Goal: Find contact information: Find contact information

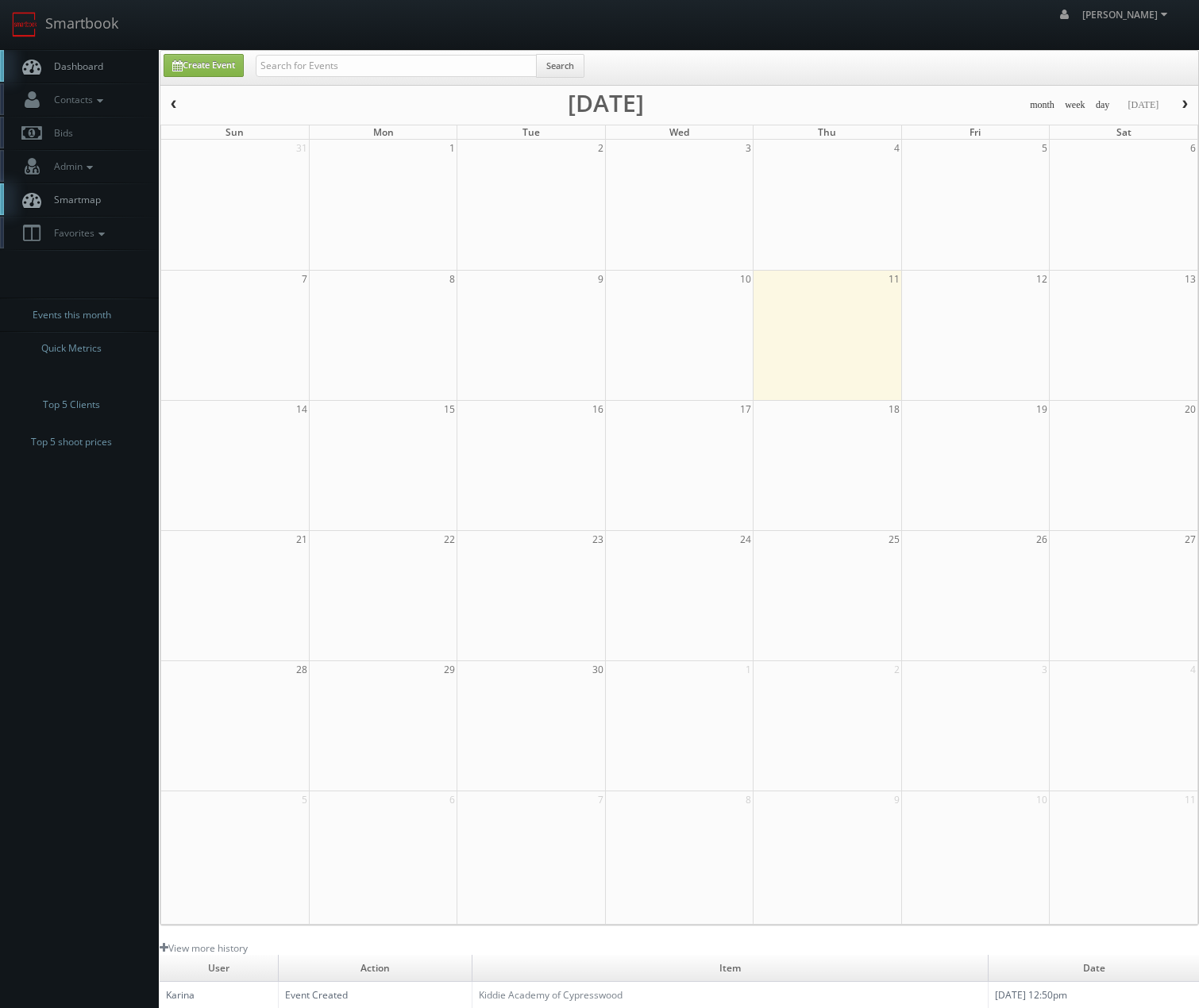
click at [437, 79] on div "Search" at bounding box center [420, 69] width 328 height 31
click at [454, 69] on input "text" at bounding box center [397, 65] width 281 height 22
type input "banyan"
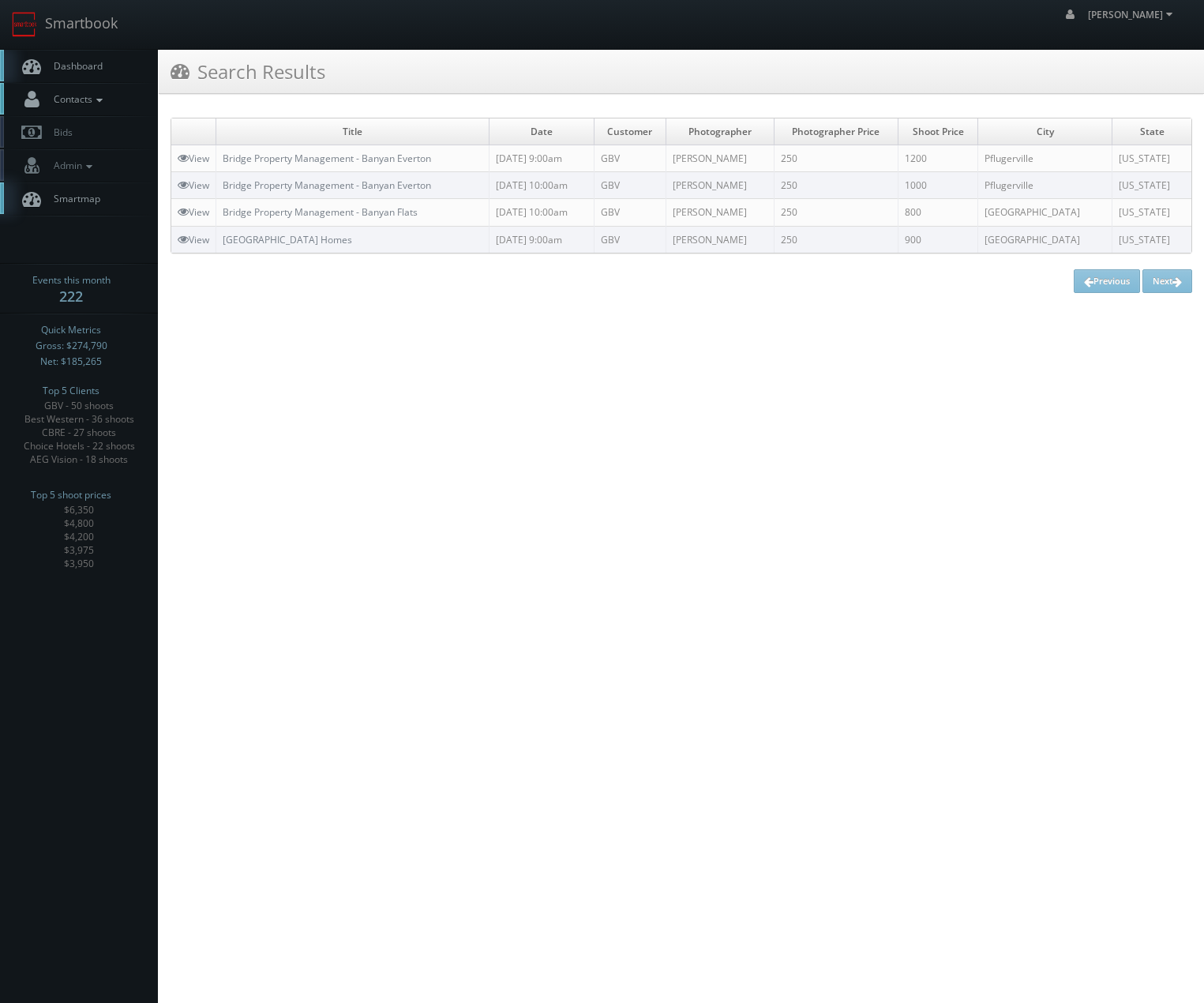
drag, startPoint x: 60, startPoint y: 102, endPoint x: 74, endPoint y: 127, distance: 28.7
click at [60, 101] on span "Contacts" at bounding box center [76, 99] width 61 height 14
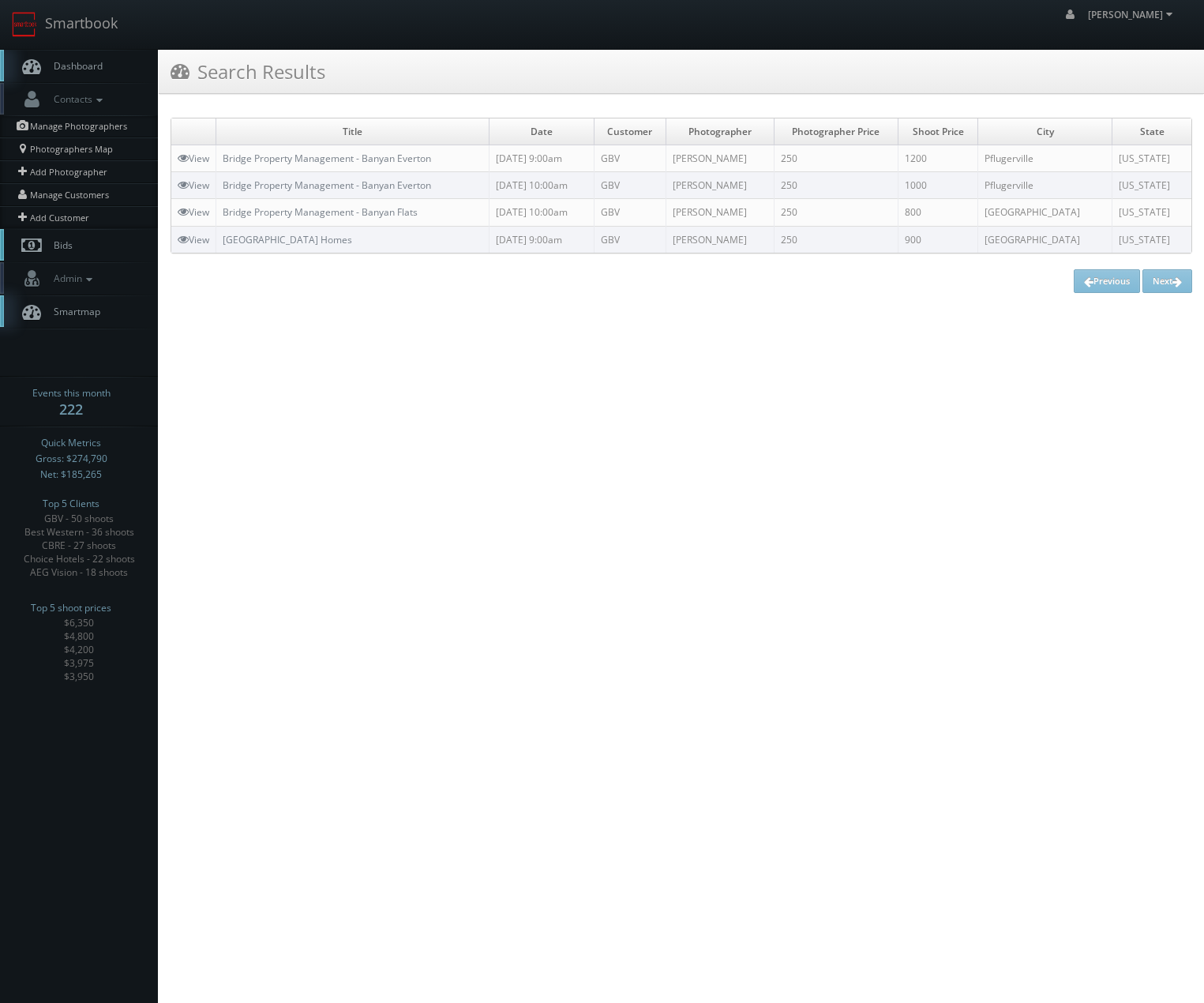
drag, startPoint x: 75, startPoint y: 130, endPoint x: 19, endPoint y: 236, distance: 119.9
click at [75, 130] on link "Manage Photographers" at bounding box center [79, 126] width 158 height 22
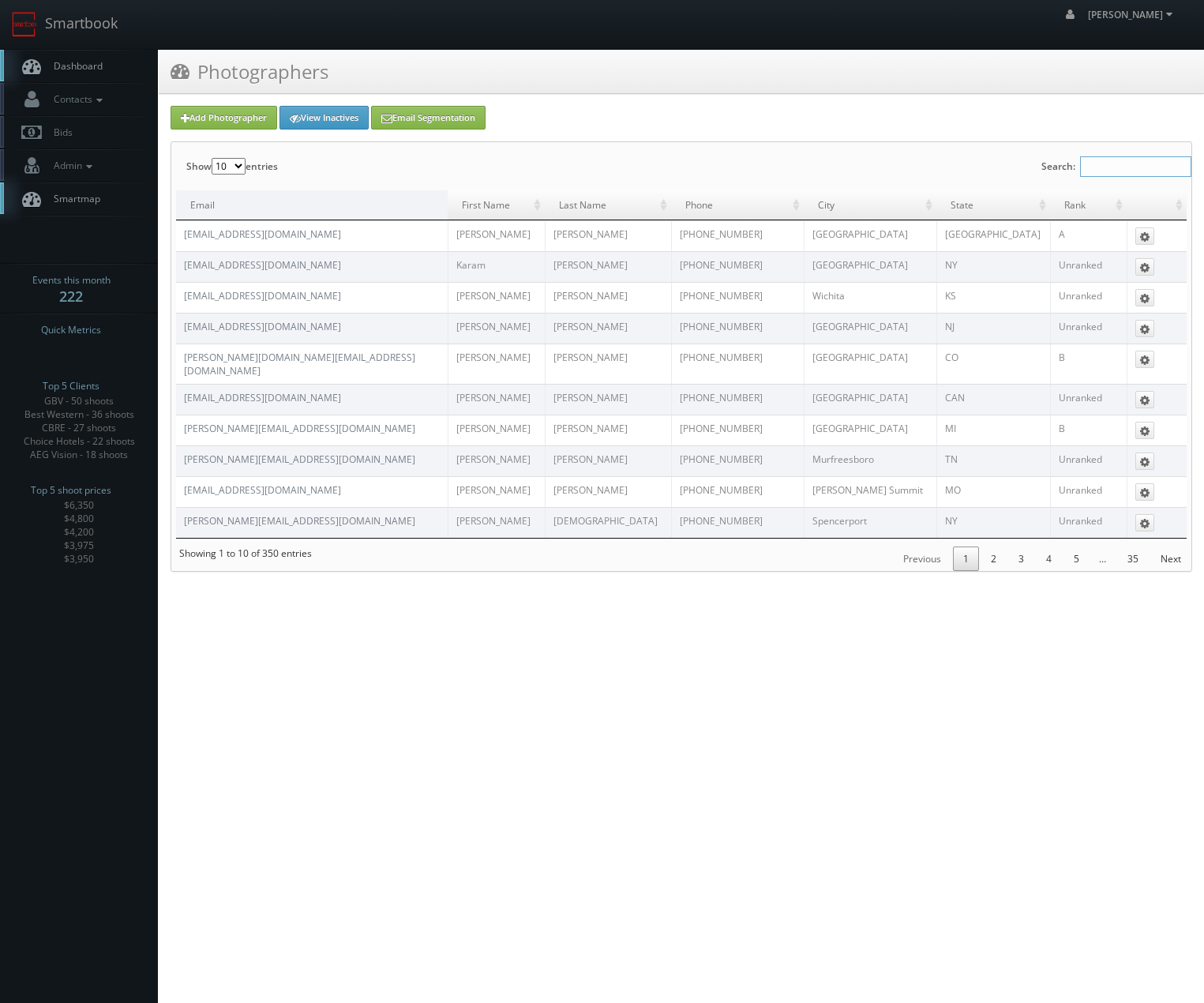
click at [1099, 161] on input "Search:" at bounding box center [1136, 167] width 112 height 20
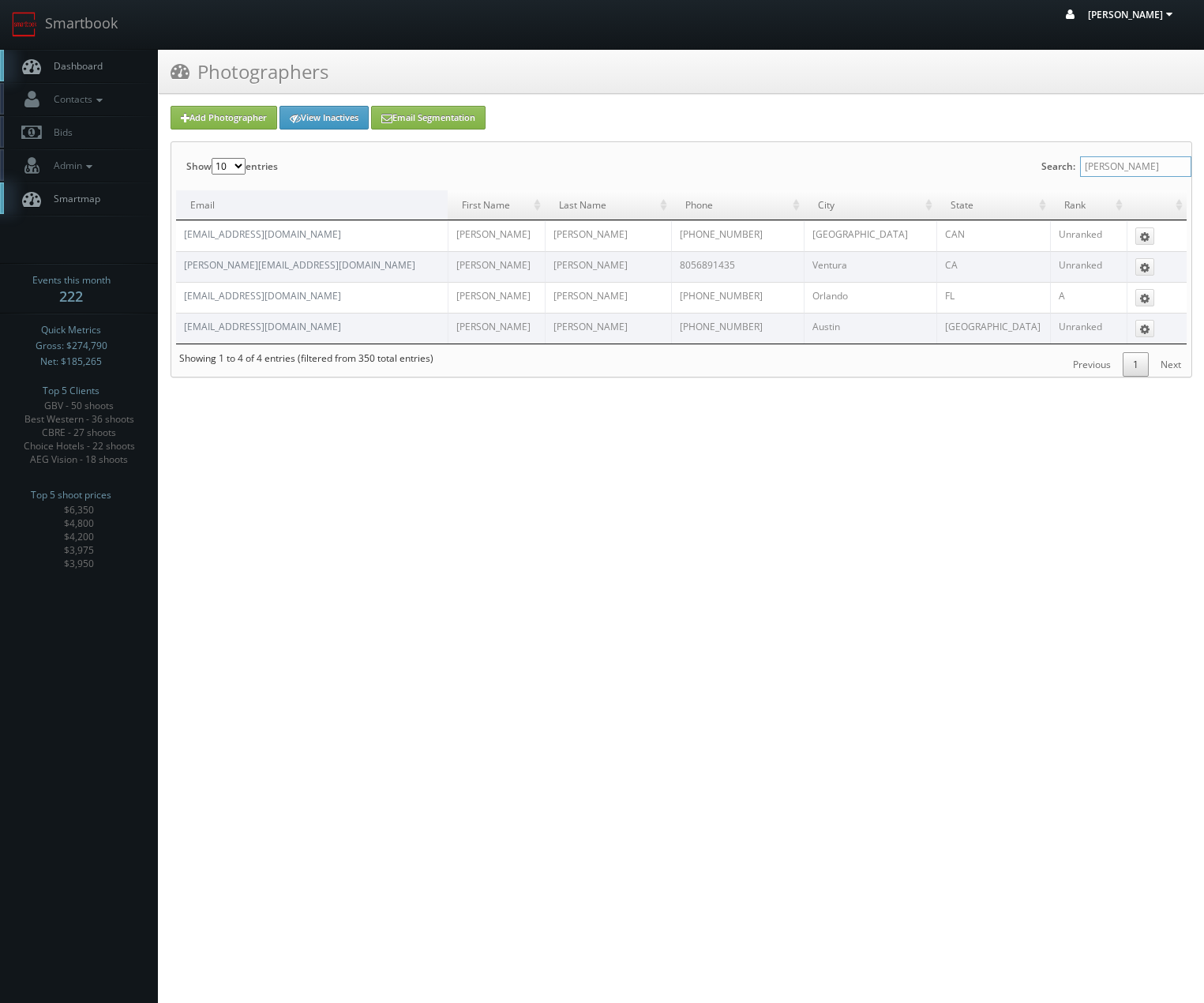
type input "alan d"
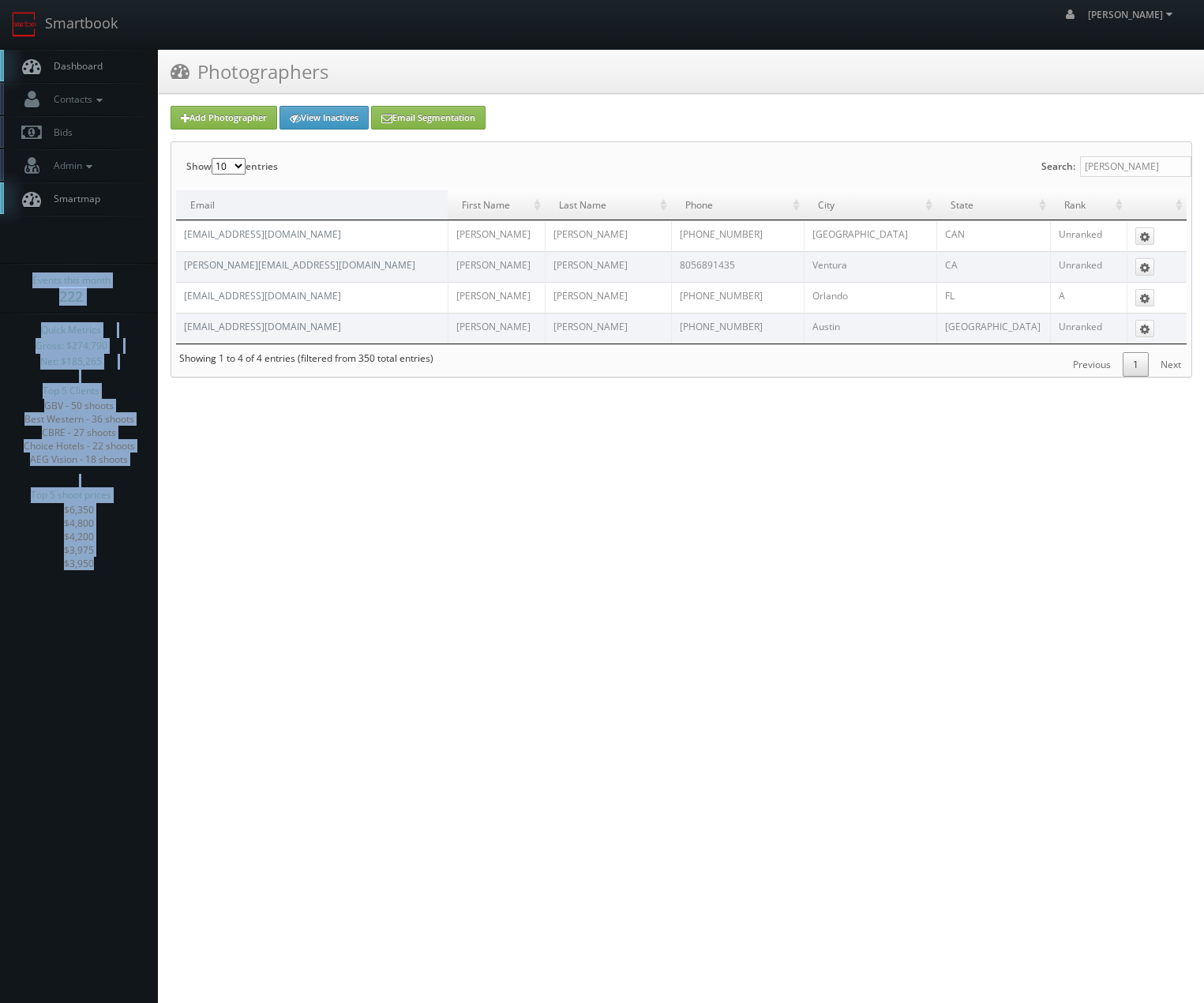
drag, startPoint x: 107, startPoint y: 563, endPoint x: 19, endPoint y: 288, distance: 288.7
click at [19, 287] on div "Events this month 222 Quick Metrics Gross: $274,790 Net: $185,265 Top 5 Clients…" at bounding box center [79, 425] width 158 height 306
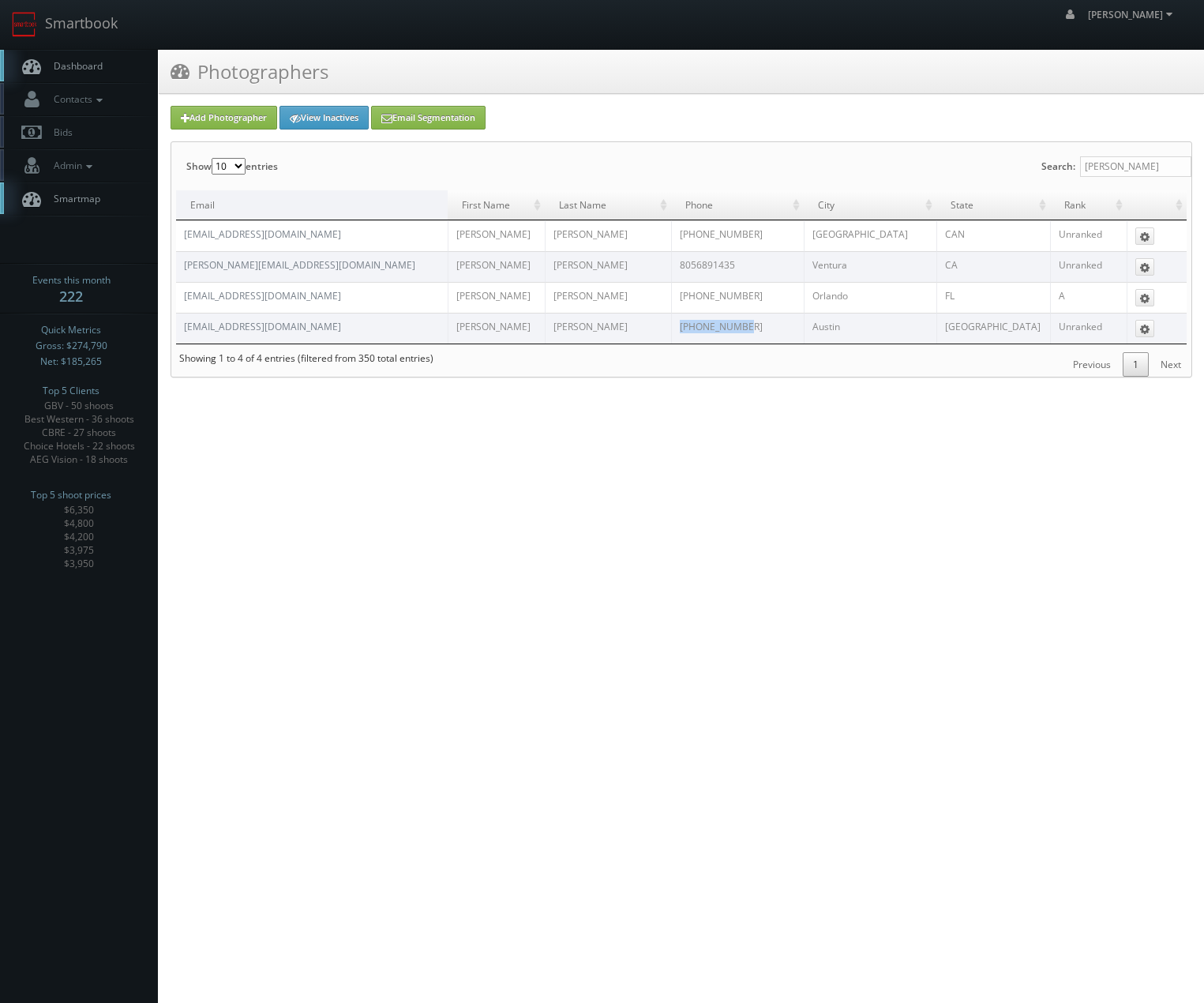
click at [675, 333] on td "512-553-6308" at bounding box center [737, 328] width 133 height 30
copy td "512-553-6308"
drag, startPoint x: 105, startPoint y: 23, endPoint x: 98, endPoint y: 30, distance: 9.9
click at [103, 23] on link "Smartbook" at bounding box center [64, 25] width 129 height 49
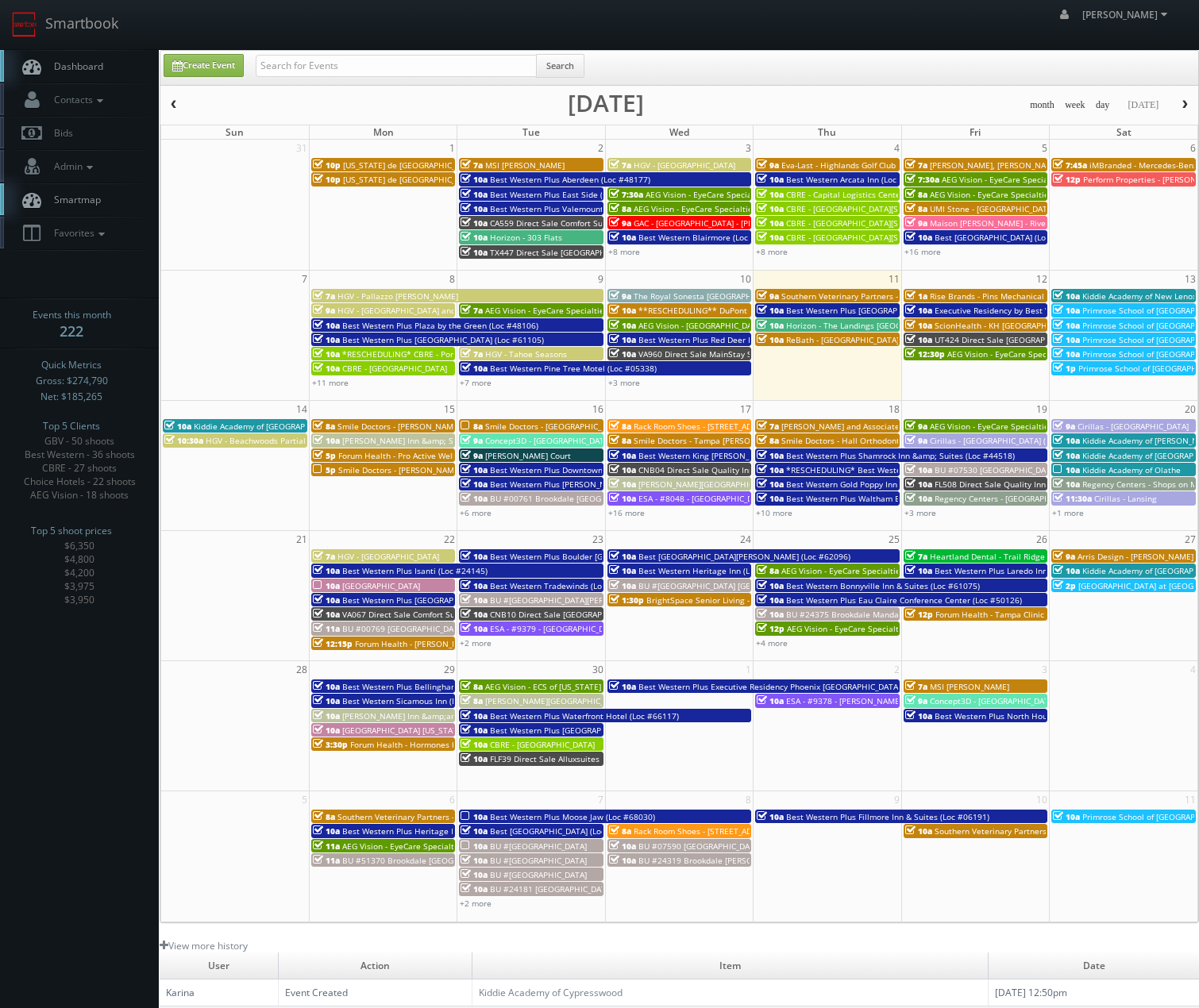
drag, startPoint x: 472, startPoint y: 79, endPoint x: 463, endPoint y: 69, distance: 13.5
click at [471, 79] on div "Search" at bounding box center [420, 69] width 328 height 31
click at [462, 65] on input "text" at bounding box center [397, 65] width 281 height 22
type input "banyan"
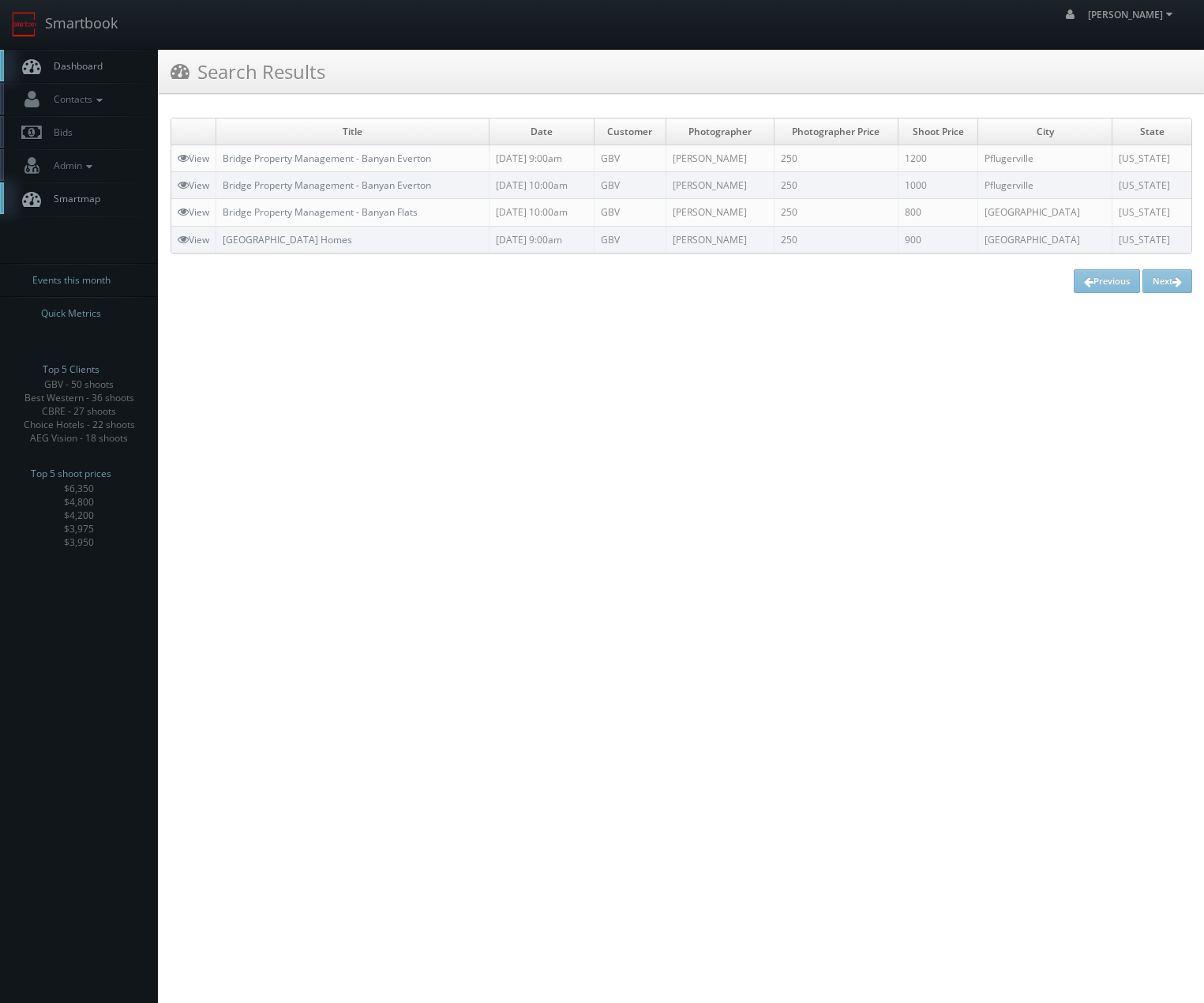
click at [404, 148] on td "Bridge Property Management - Banyan Everton" at bounding box center [353, 159] width 273 height 27
click at [399, 155] on link "Bridge Property Management - Banyan Everton" at bounding box center [327, 158] width 208 height 14
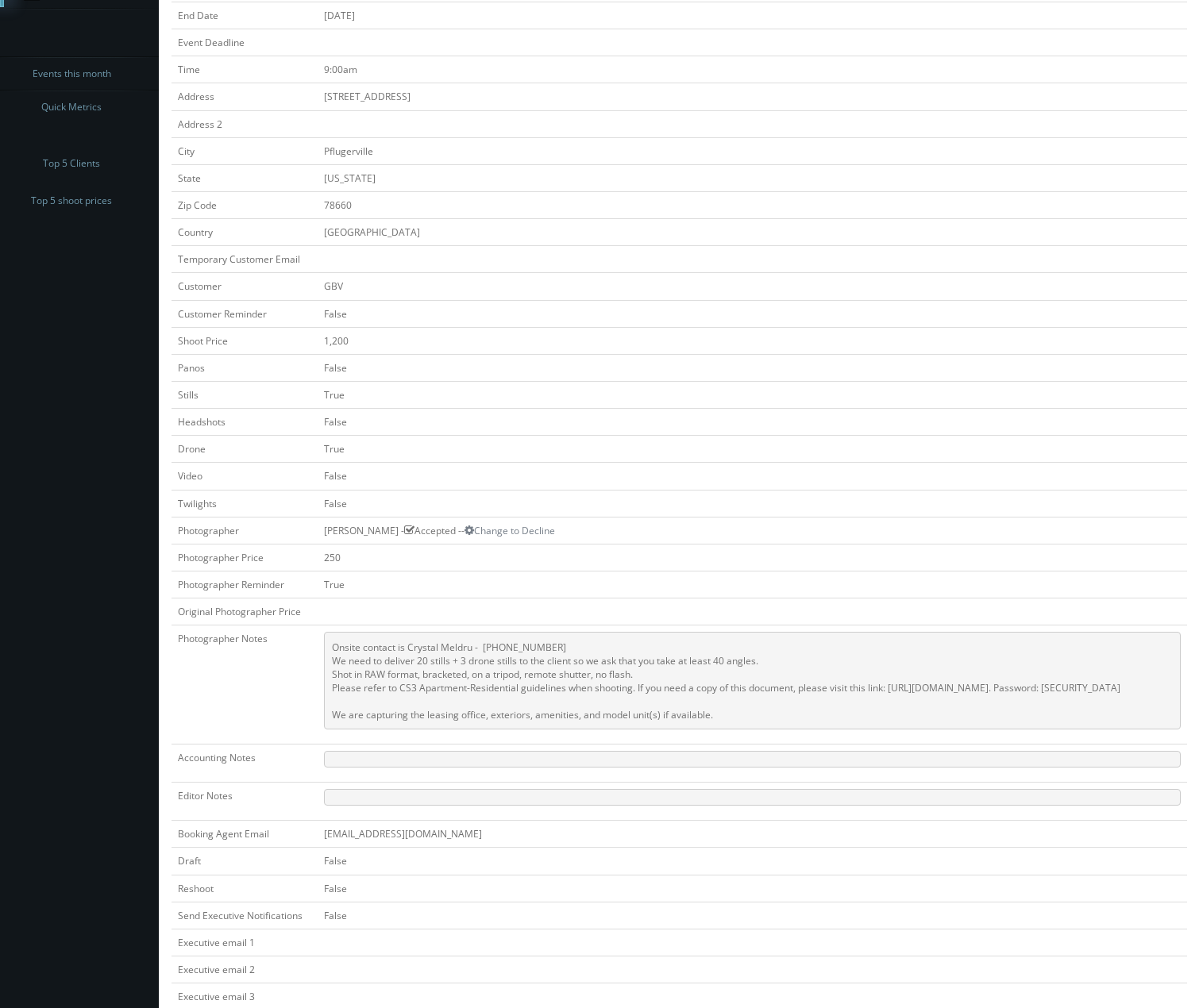
scroll to position [413, 0]
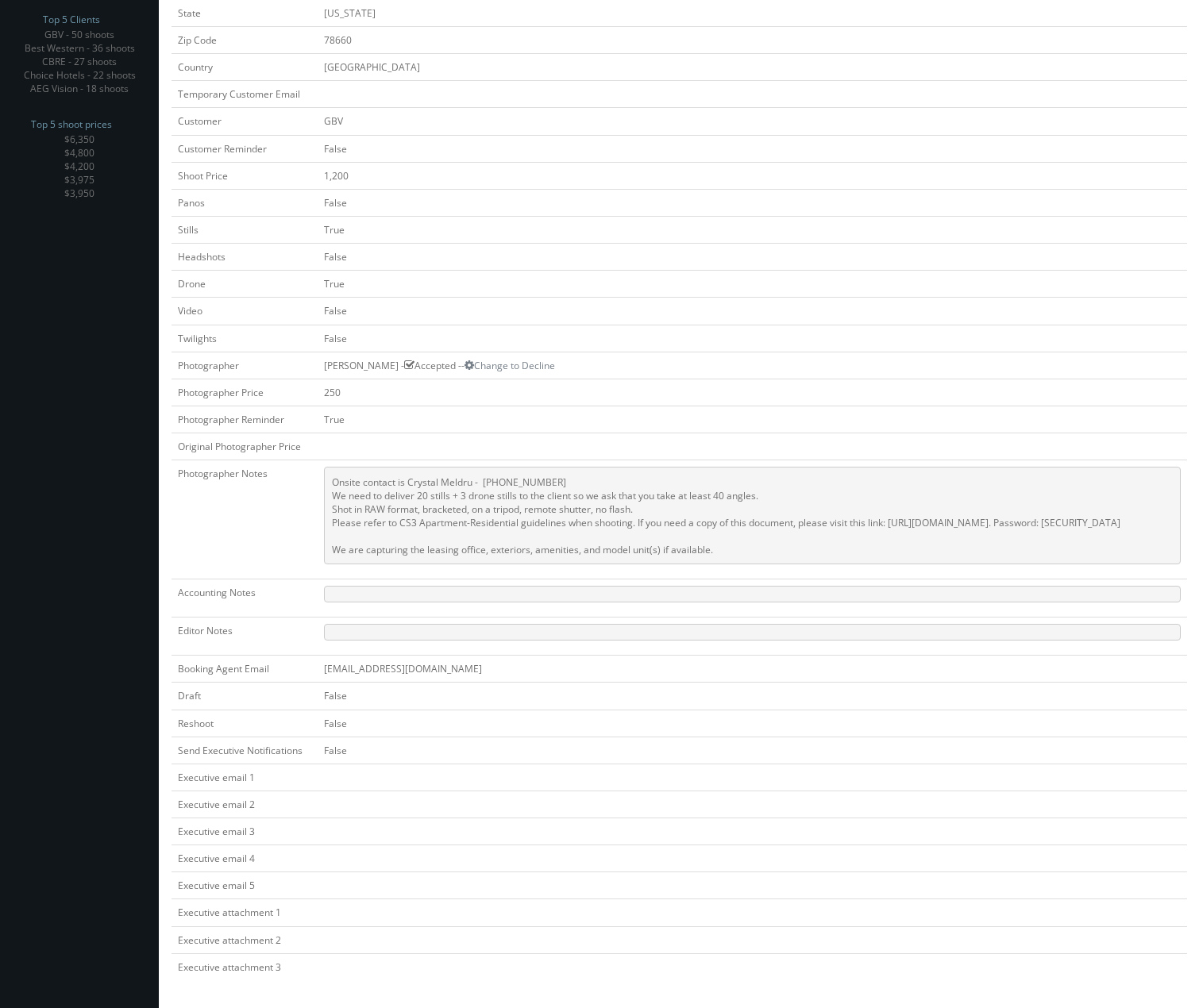
drag, startPoint x: 323, startPoint y: 537, endPoint x: 741, endPoint y: 554, distance: 418.3
click at [740, 554] on td "Onsite contact is Crystal Meldru - [PHONE_NUMBER] We need to deliver 20 stills …" at bounding box center [752, 520] width 870 height 119
click at [743, 554] on td "Onsite contact is Crystal Meldru - [PHONE_NUMBER] We need to deliver 20 stills …" at bounding box center [752, 520] width 870 height 119
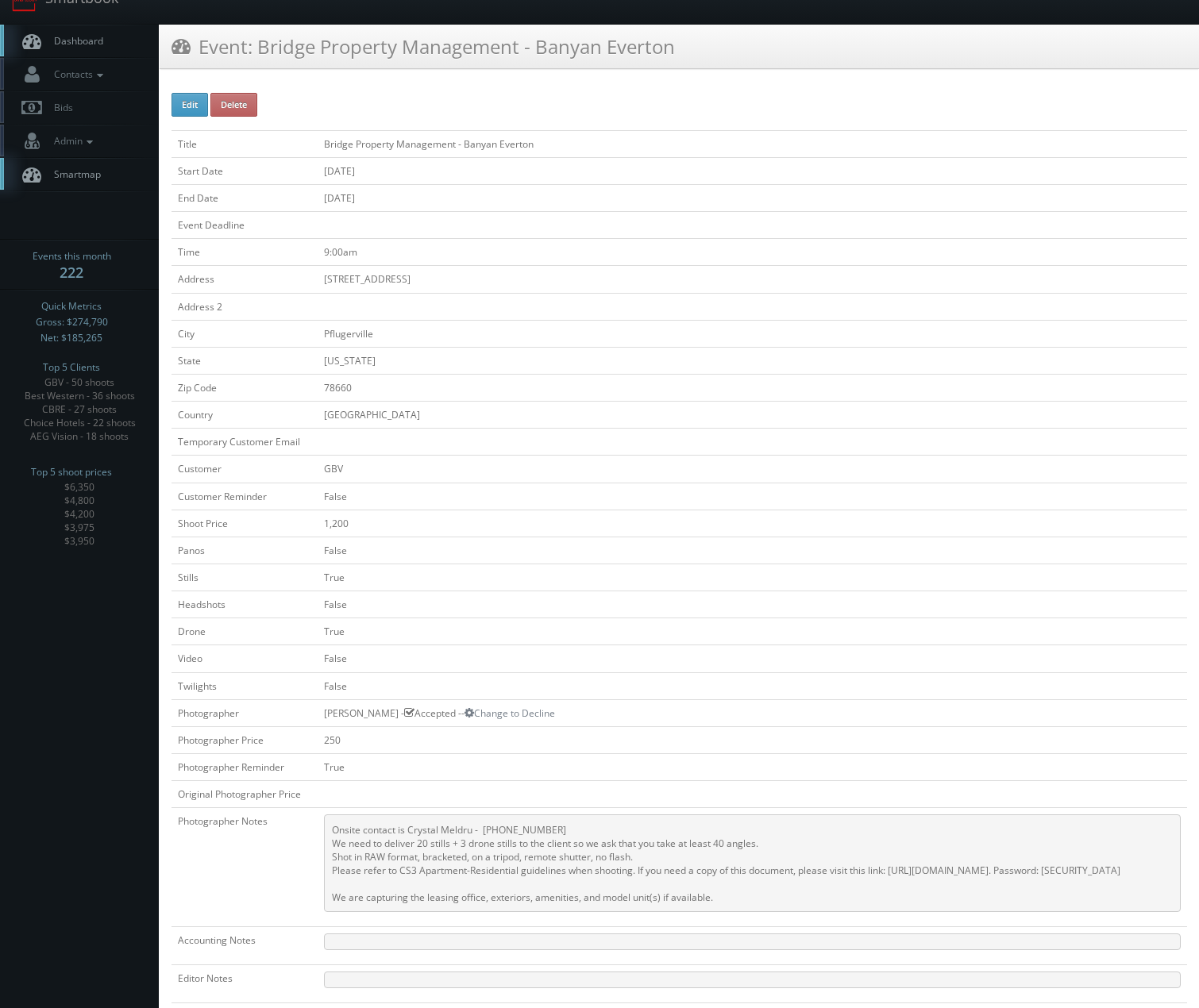
scroll to position [0, 0]
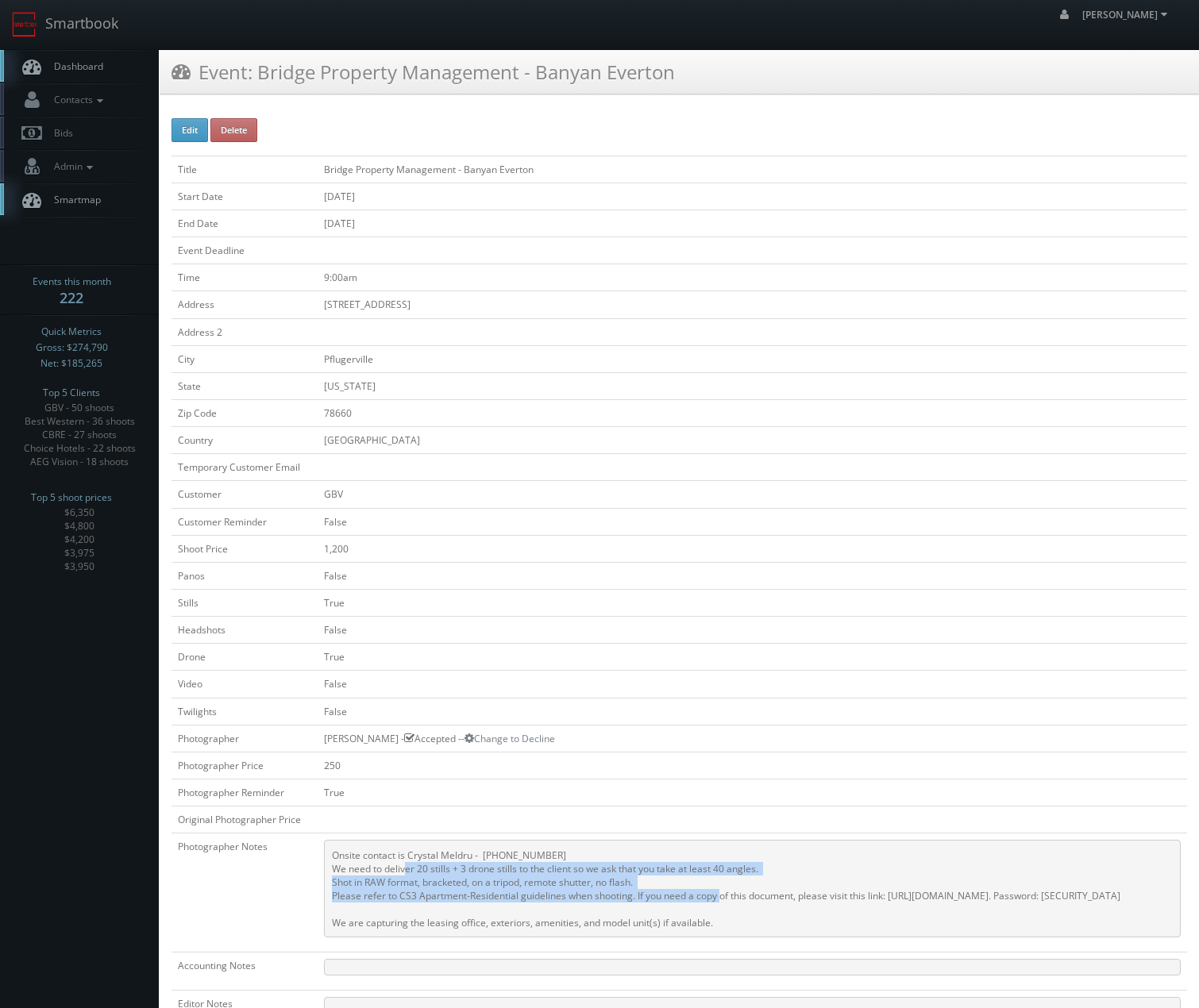
drag, startPoint x: 403, startPoint y: 883, endPoint x: 719, endPoint y: 906, distance: 316.8
click at [719, 906] on pre "Onsite contact is Crystal Meldru - [PHONE_NUMBER] We need to deliver 20 stills …" at bounding box center [752, 888] width 857 height 98
drag, startPoint x: 719, startPoint y: 906, endPoint x: 564, endPoint y: 903, distance: 155.0
click at [719, 907] on pre "Onsite contact is Crystal Meldru - [PHONE_NUMBER] We need to deliver 20 stills …" at bounding box center [752, 888] width 857 height 98
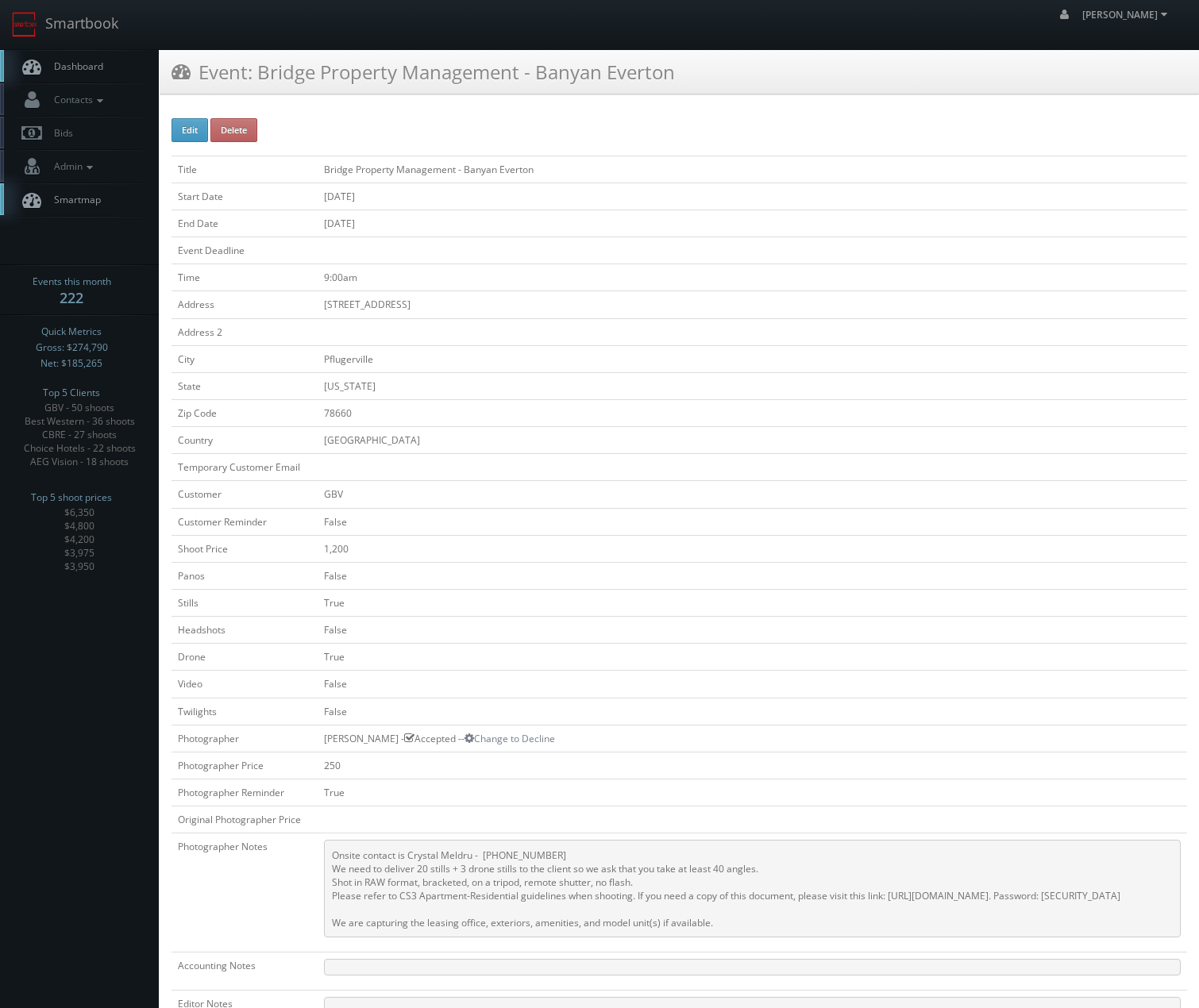
click at [401, 885] on pre "Onsite contact is Crystal Meldru - [PHONE_NUMBER] We need to deliver 20 stills …" at bounding box center [752, 888] width 857 height 98
drag, startPoint x: 318, startPoint y: 882, endPoint x: 426, endPoint y: 906, distance: 110.6
click at [426, 906] on pre "Onsite contact is Crystal Meldru - [PHONE_NUMBER] We need to deliver 20 stills …" at bounding box center [752, 888] width 857 height 98
click at [425, 908] on pre "Onsite contact is Crystal Meldru - [PHONE_NUMBER] We need to deliver 20 stills …" at bounding box center [752, 888] width 857 height 98
click at [425, 907] on pre "Onsite contact is Crystal Meldru - [PHONE_NUMBER] We need to deliver 20 stills …" at bounding box center [752, 888] width 857 height 98
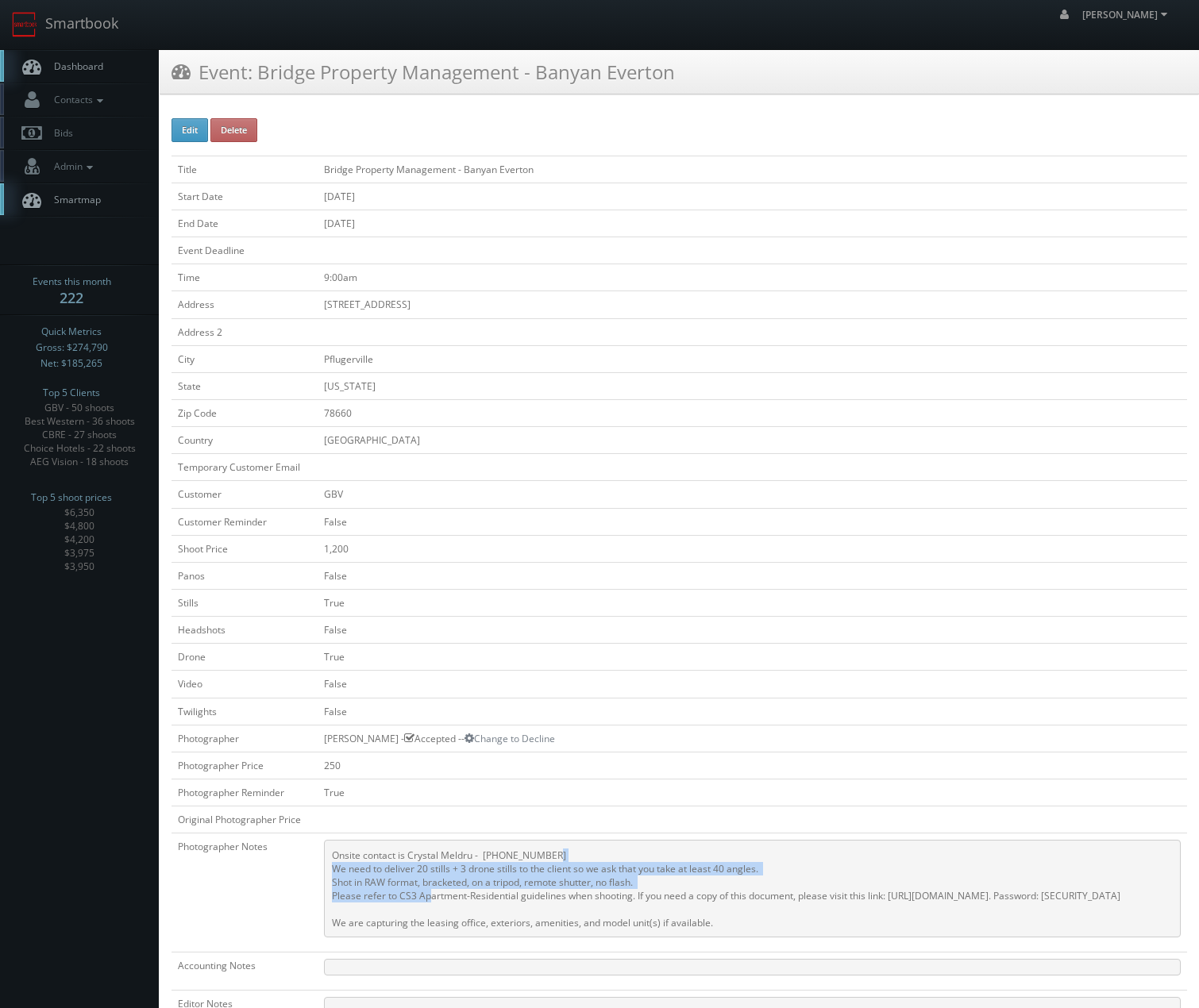
click at [429, 910] on pre "Onsite contact is Crystal Meldru - [PHONE_NUMBER] We need to deliver 20 stills …" at bounding box center [752, 888] width 857 height 98
click at [425, 925] on pre "Onsite contact is Crystal Meldru - [PHONE_NUMBER] We need to deliver 20 stills …" at bounding box center [752, 888] width 857 height 98
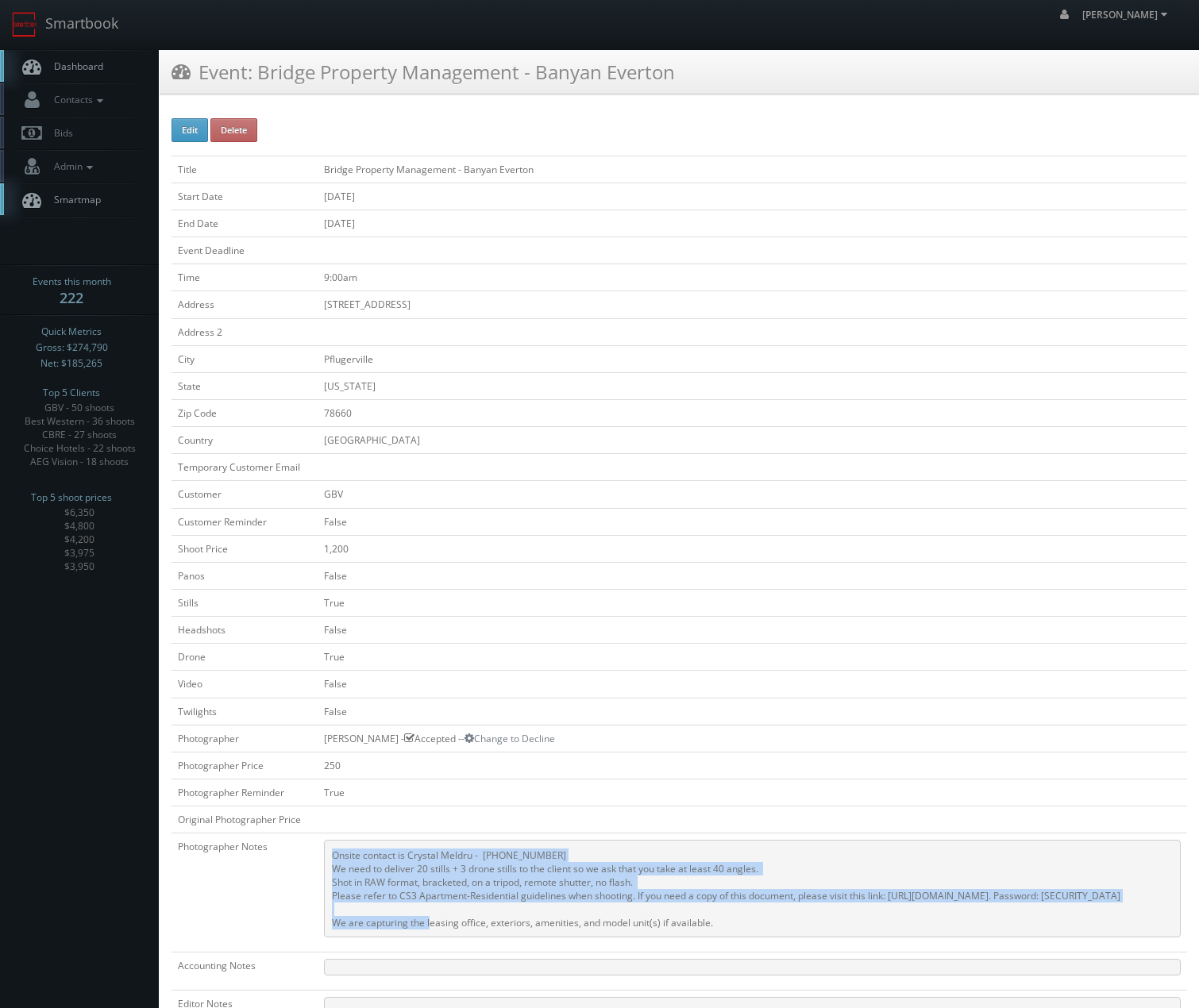
drag, startPoint x: 391, startPoint y: 942, endPoint x: 322, endPoint y: 870, distance: 99.7
click at [324, 871] on pre "Onsite contact is Crystal Meldru - [PHONE_NUMBER] We need to deliver 20 stills …" at bounding box center [752, 888] width 857 height 98
click at [324, 870] on pre "Onsite contact is Crystal Meldru - [PHONE_NUMBER] We need to deliver 20 stills …" at bounding box center [752, 888] width 857 height 98
